Goal: Task Accomplishment & Management: Manage account settings

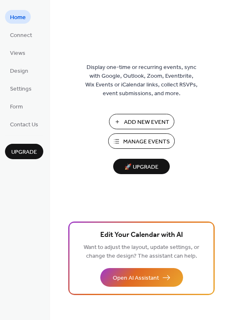
click at [136, 167] on span "🚀 Upgrade" at bounding box center [141, 167] width 47 height 11
click at [17, 36] on span "Connect" at bounding box center [21, 35] width 22 height 9
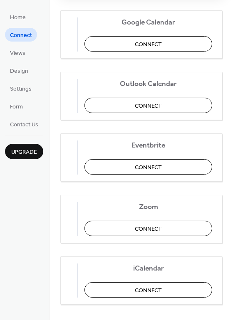
scroll to position [166, 0]
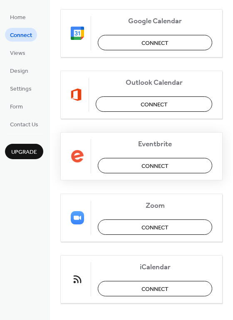
click at [117, 166] on button "Connect" at bounding box center [155, 165] width 114 height 15
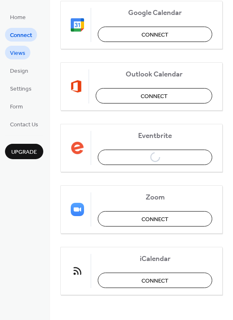
click at [19, 56] on span "Views" at bounding box center [17, 53] width 15 height 9
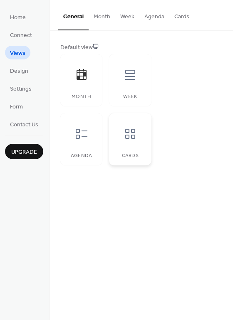
click at [136, 129] on icon at bounding box center [130, 133] width 13 height 13
click at [74, 146] on div at bounding box center [81, 134] width 25 height 25
click at [122, 146] on div at bounding box center [130, 134] width 25 height 25
